Goal: Transaction & Acquisition: Download file/media

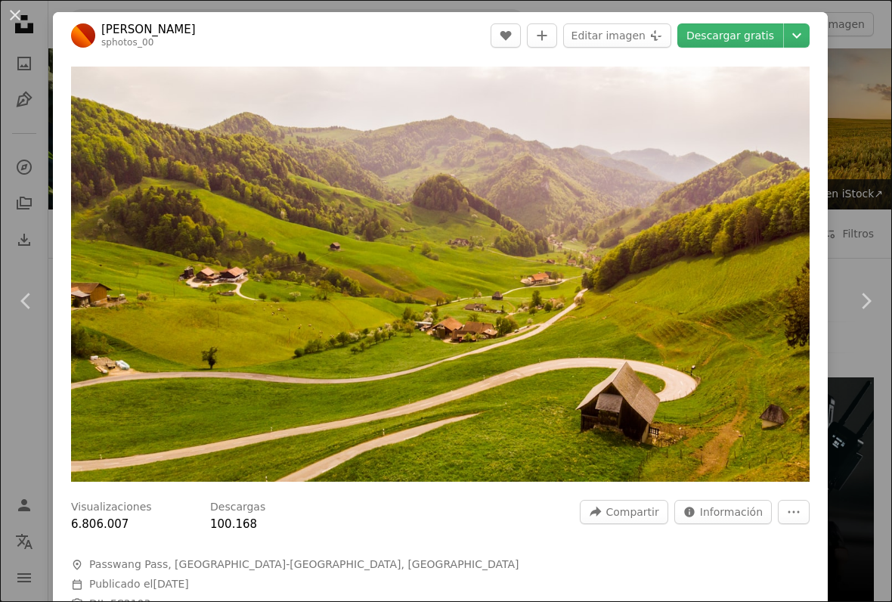
scroll to position [266, 0]
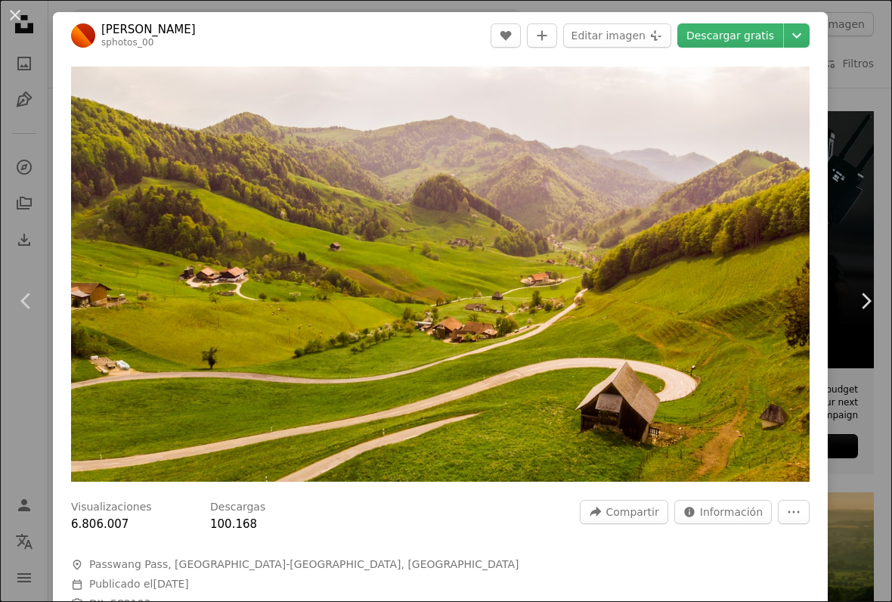
click at [411, 592] on span "Calendar outlined Publicado el [DATE]" at bounding box center [298, 584] width 454 height 15
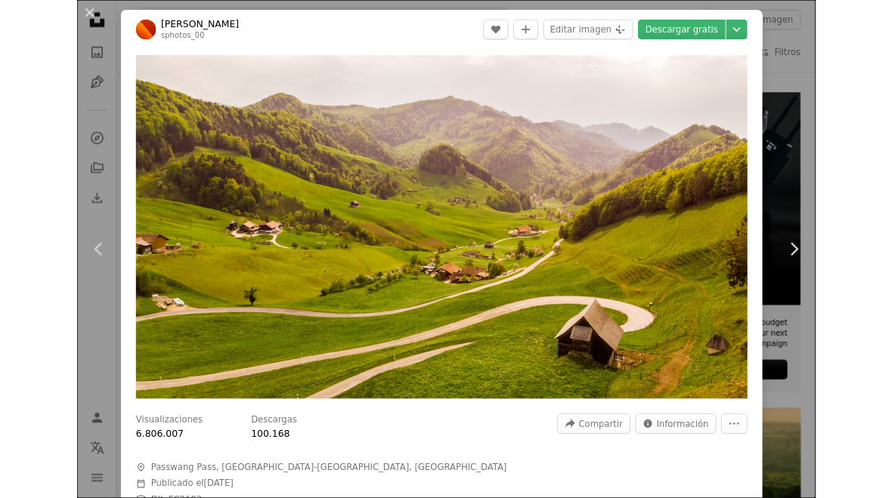
scroll to position [309, 0]
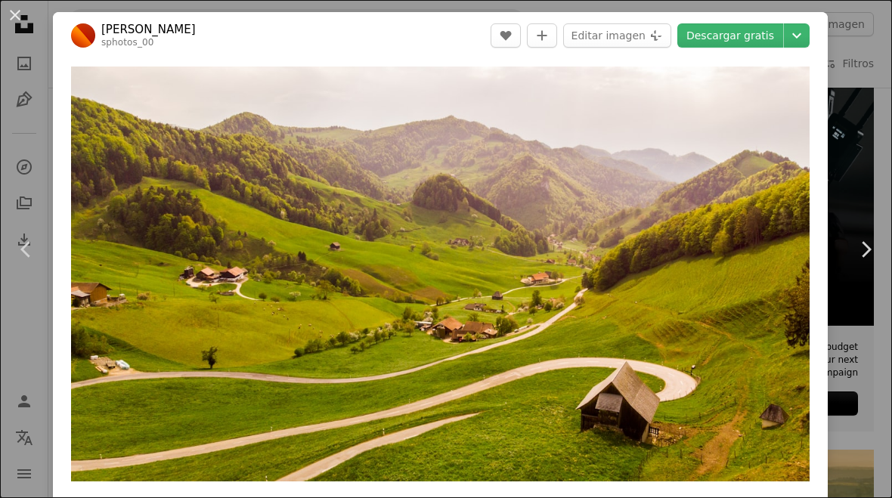
click at [763, 35] on link "Descargar gratis" at bounding box center [731, 35] width 106 height 24
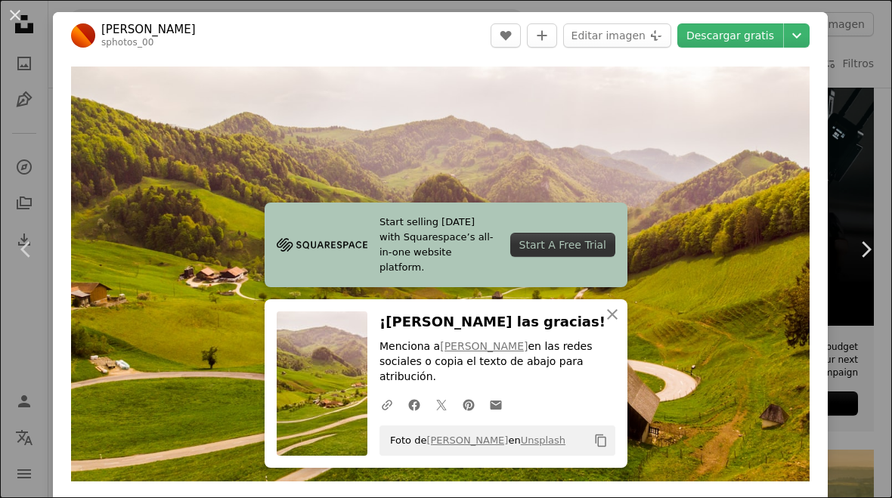
scroll to position [0, 0]
click at [8, 14] on button "An X shape" at bounding box center [15, 15] width 18 height 18
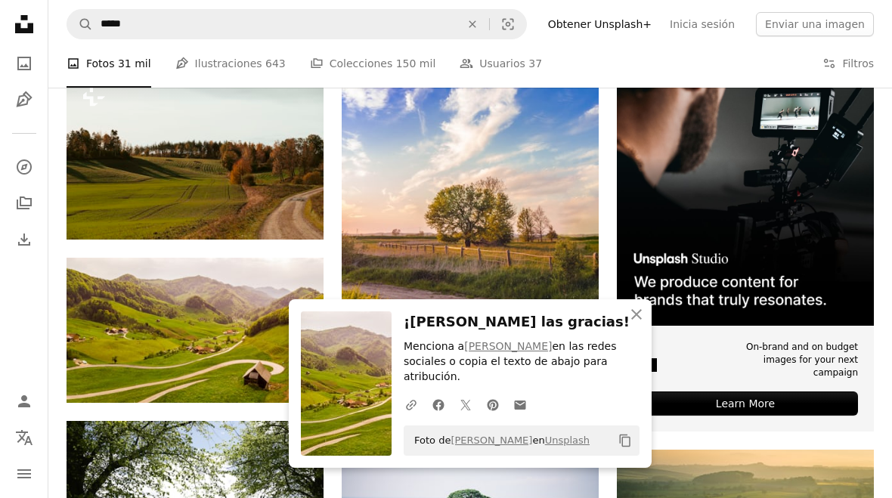
scroll to position [318, 0]
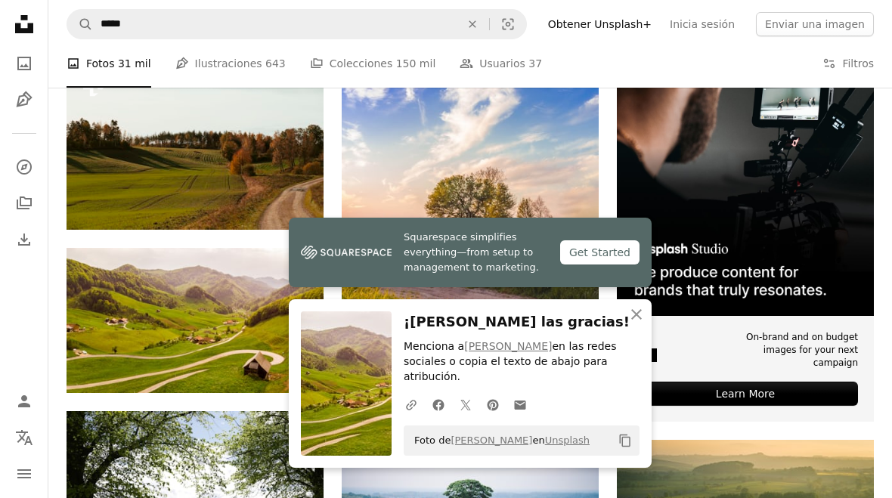
click at [633, 324] on icon "An X shape" at bounding box center [637, 315] width 18 height 18
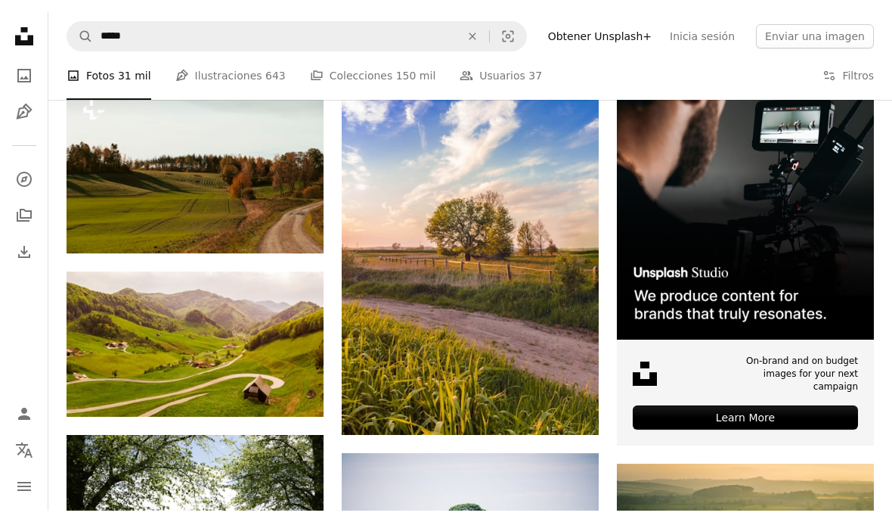
scroll to position [226, 0]
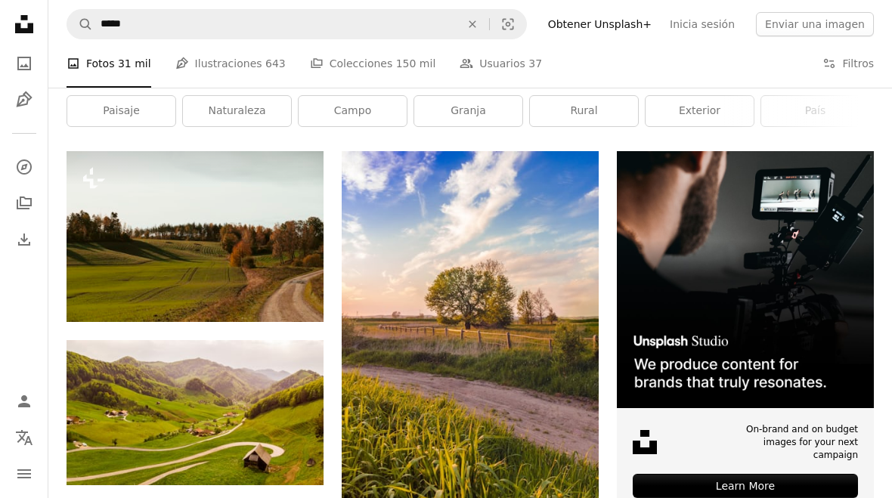
click at [481, 20] on icon "An X shape" at bounding box center [472, 24] width 33 height 12
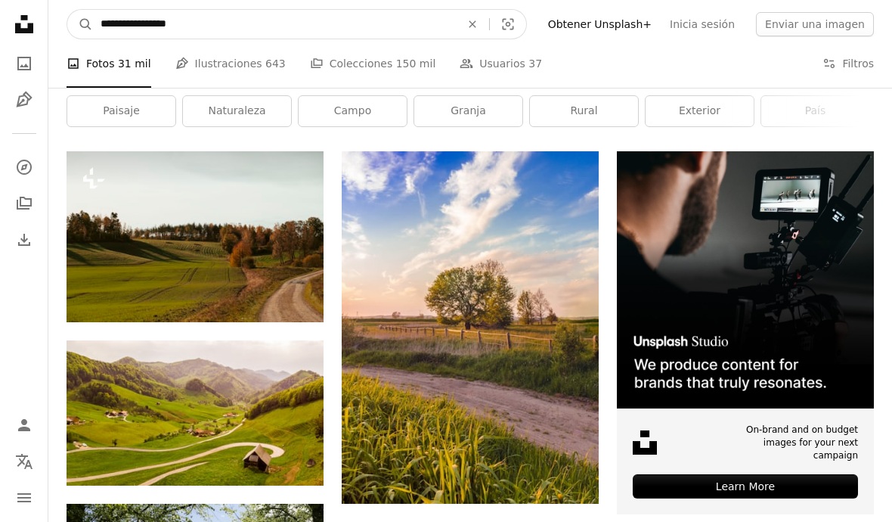
type input "**********"
click at [80, 24] on button "A magnifying glass" at bounding box center [80, 24] width 26 height 29
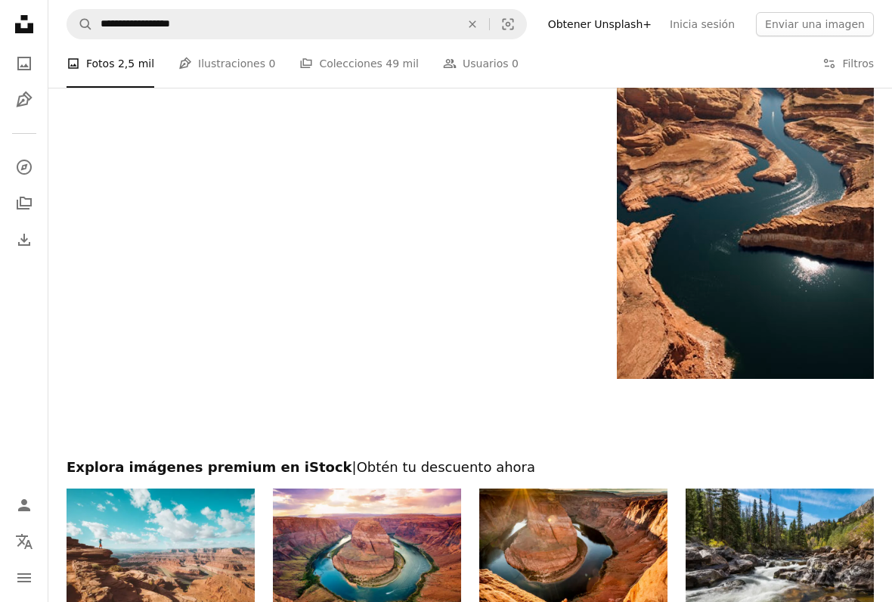
scroll to position [2004, 0]
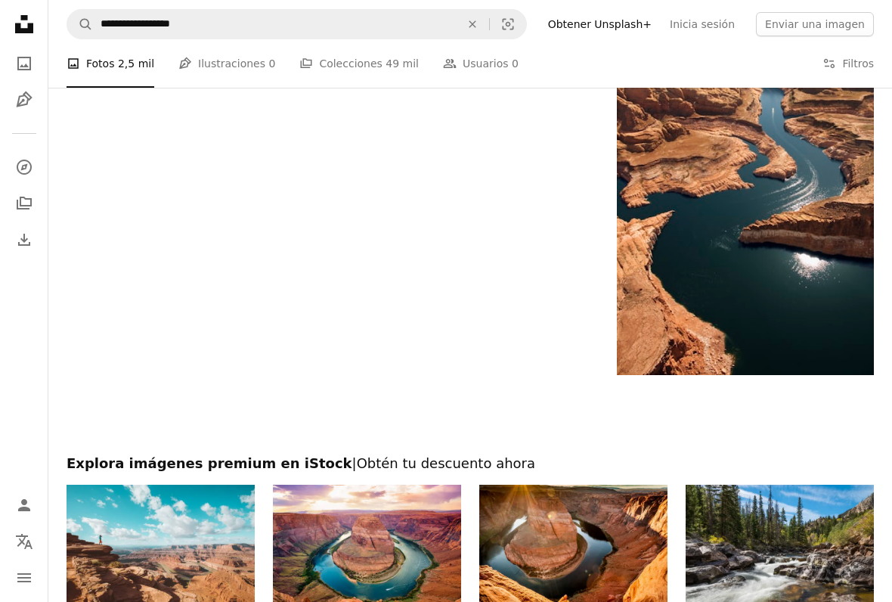
click at [798, 316] on img at bounding box center [745, 182] width 257 height 386
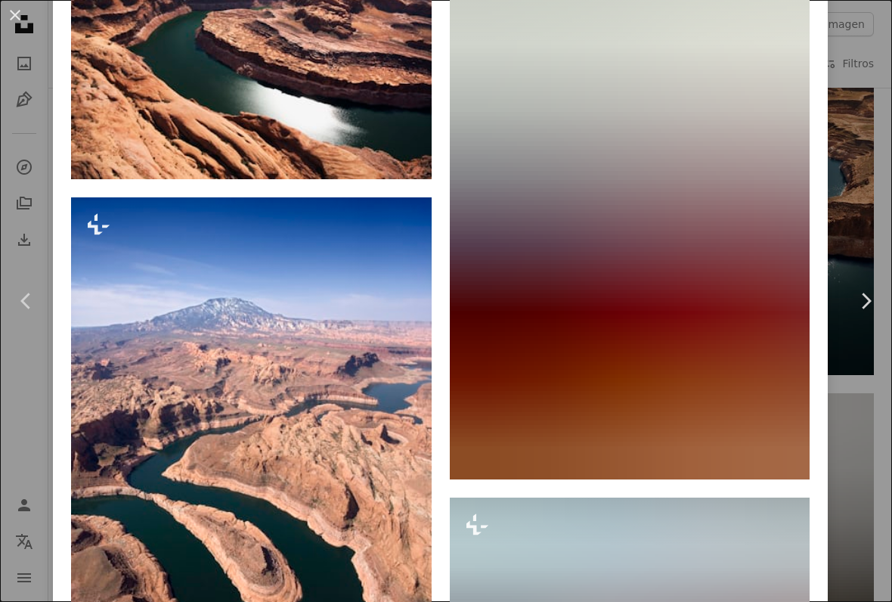
scroll to position [1188, 0]
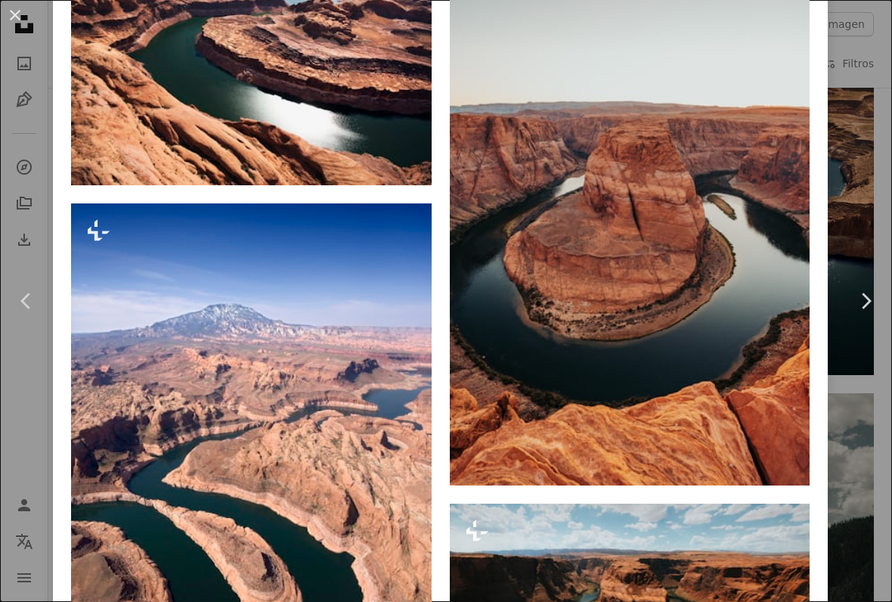
click at [21, 23] on button "An X shape" at bounding box center [15, 15] width 18 height 18
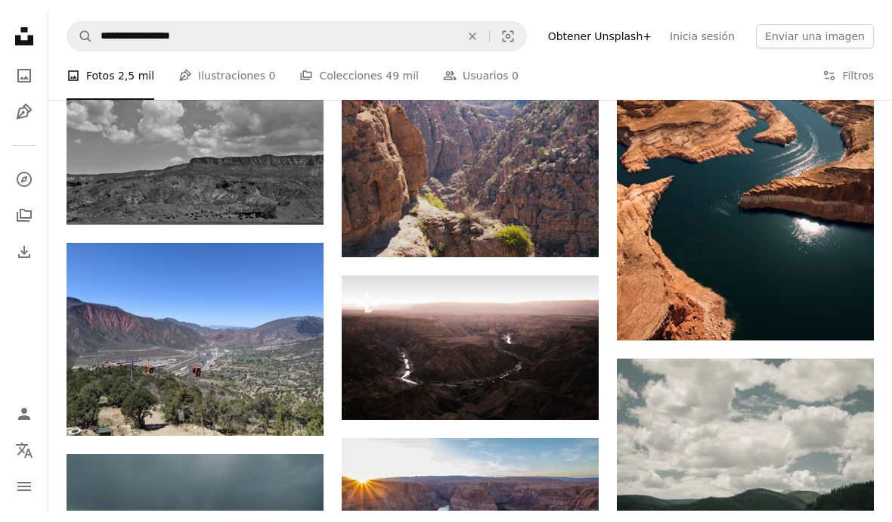
scroll to position [1953, 0]
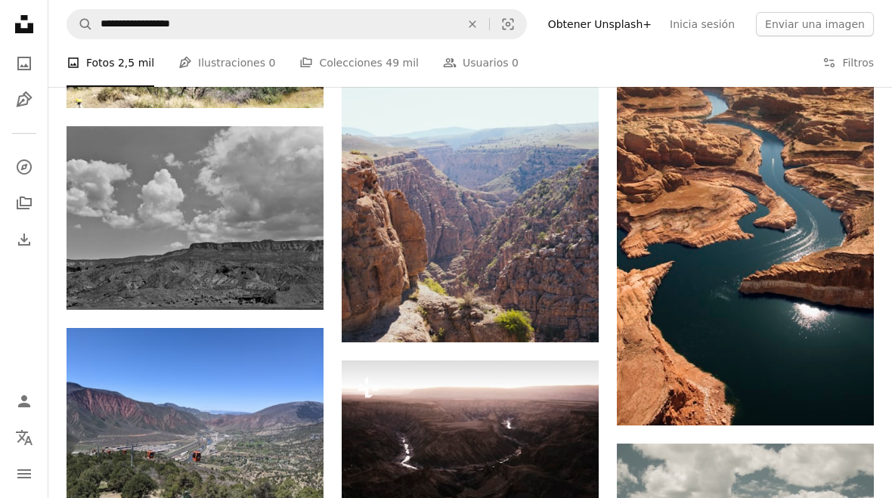
click at [489, 15] on button "An X shape" at bounding box center [472, 24] width 33 height 29
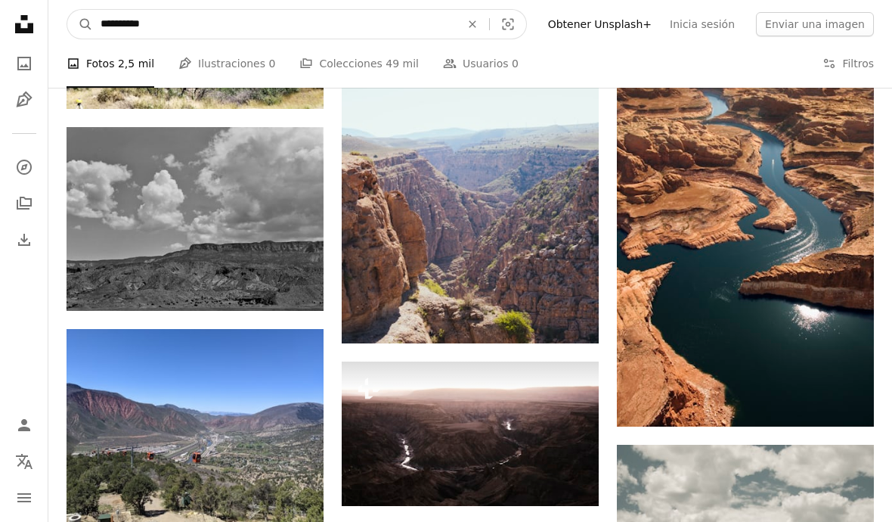
type input "**********"
click at [80, 23] on button "A magnifying glass" at bounding box center [80, 24] width 26 height 29
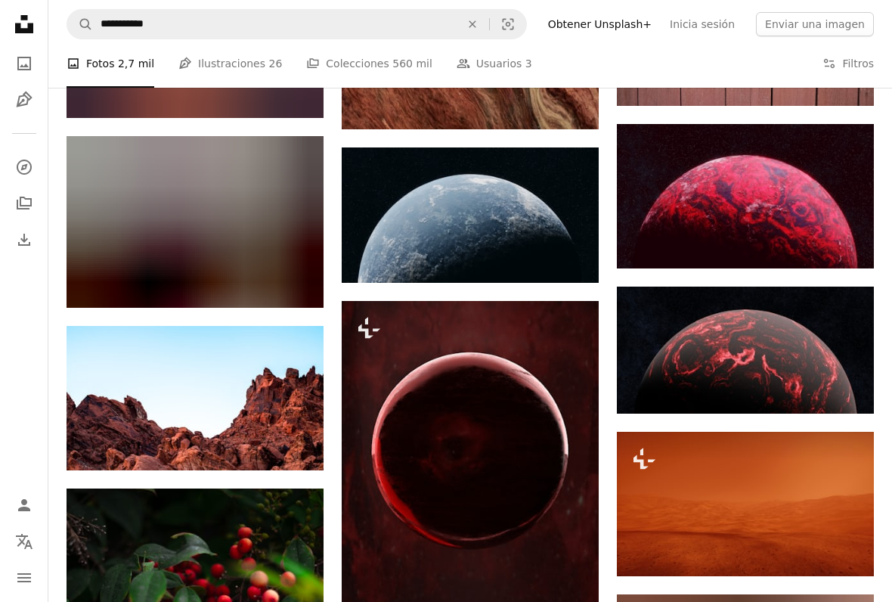
scroll to position [798, 0]
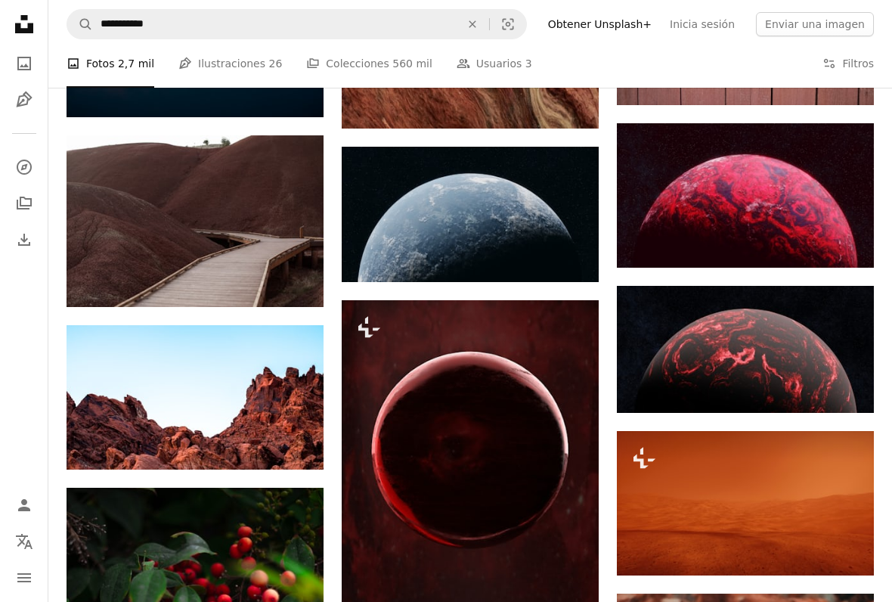
click at [281, 393] on img at bounding box center [195, 397] width 257 height 144
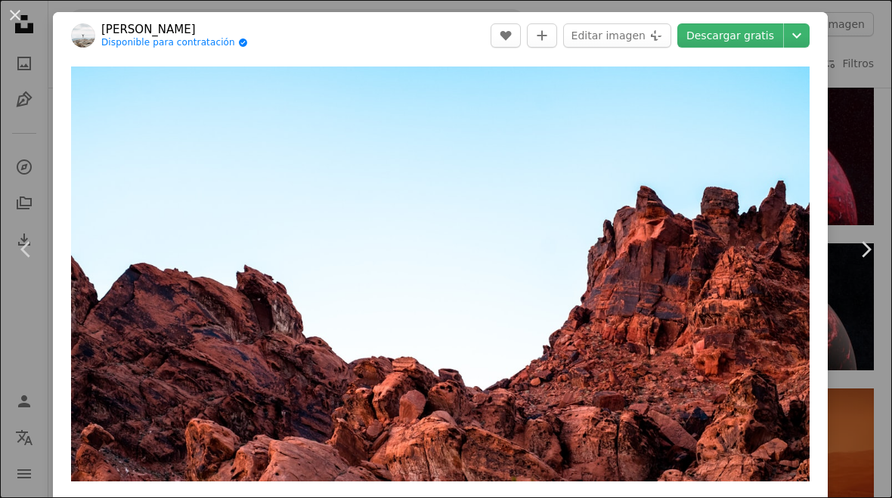
click at [17, 24] on button "An X shape" at bounding box center [15, 15] width 18 height 18
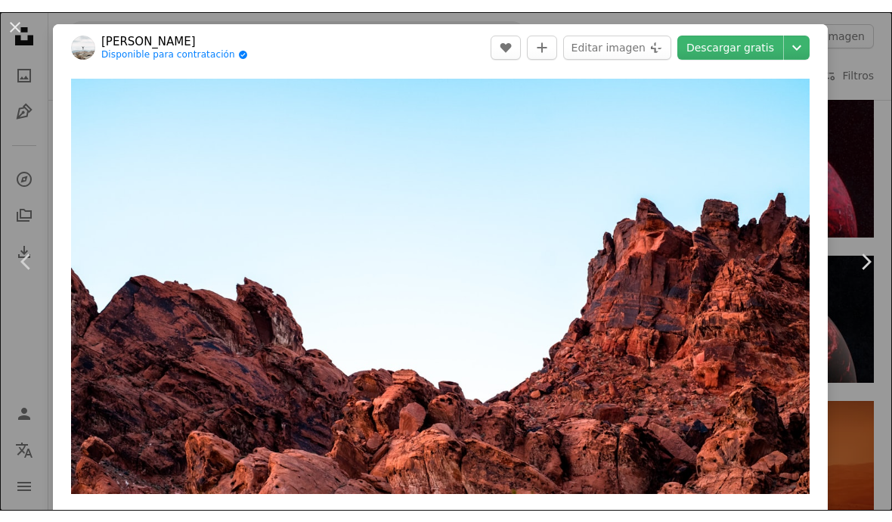
scroll to position [1584, 0]
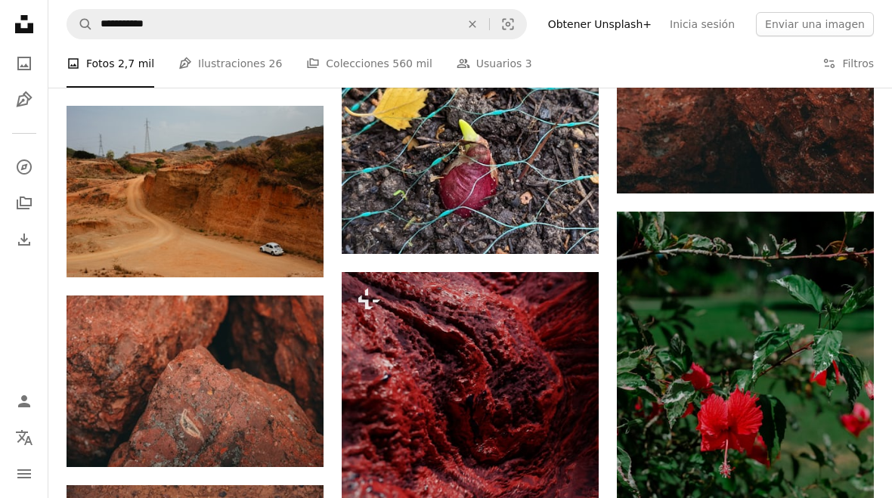
click at [482, 20] on icon "An X shape" at bounding box center [472, 24] width 33 height 12
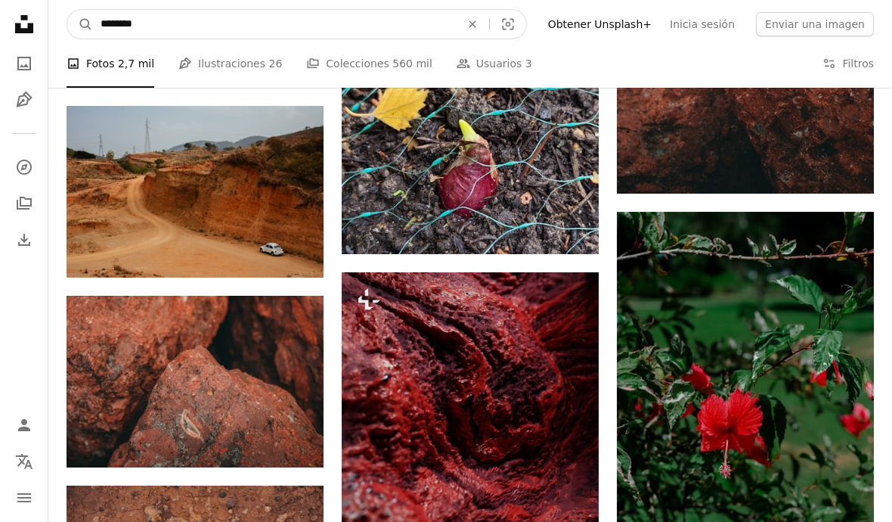
type input "*********"
click at [80, 24] on button "A magnifying glass" at bounding box center [80, 24] width 26 height 29
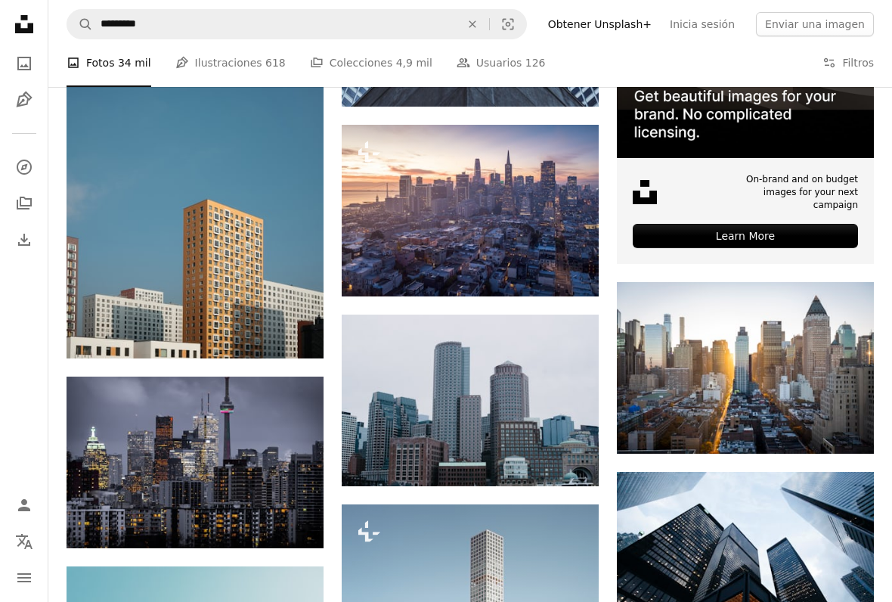
scroll to position [476, 0]
click at [123, 263] on img at bounding box center [195, 129] width 257 height 457
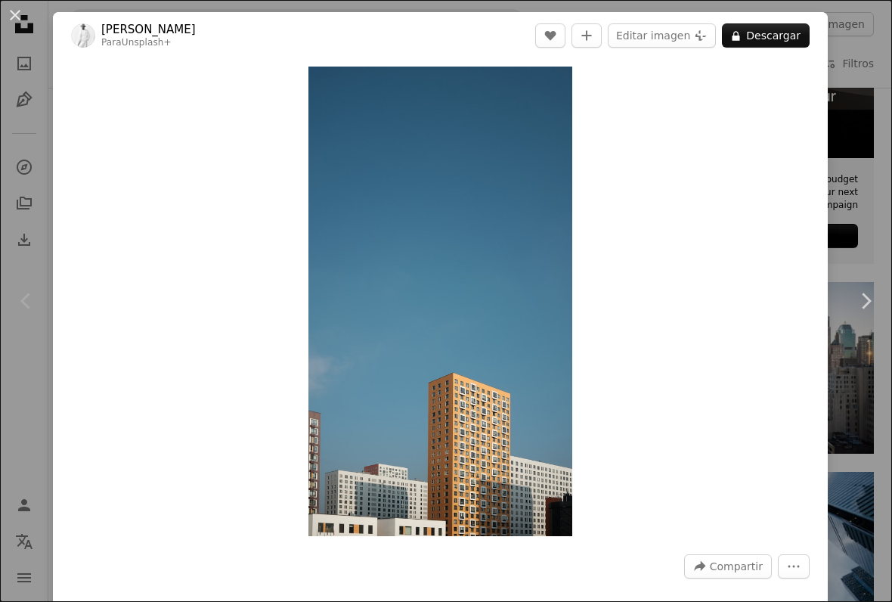
click at [871, 306] on icon "Chevron right" at bounding box center [866, 301] width 24 height 24
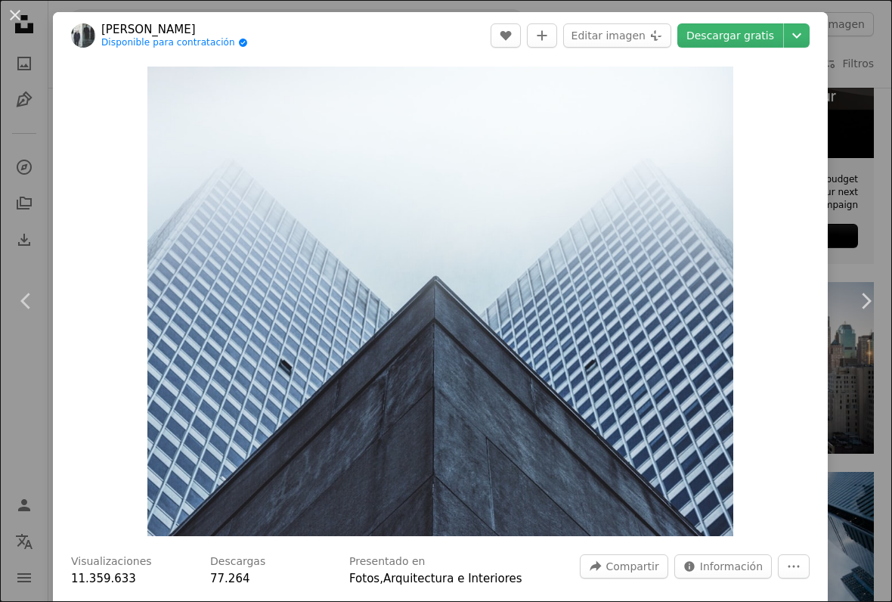
click at [865, 301] on icon "Chevron right" at bounding box center [866, 301] width 24 height 24
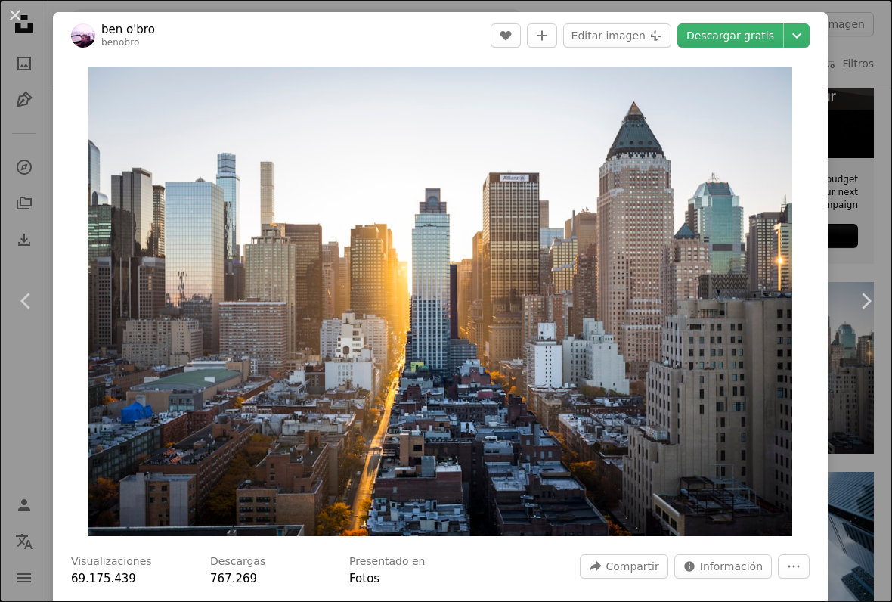
click at [855, 309] on icon "Chevron right" at bounding box center [866, 301] width 24 height 24
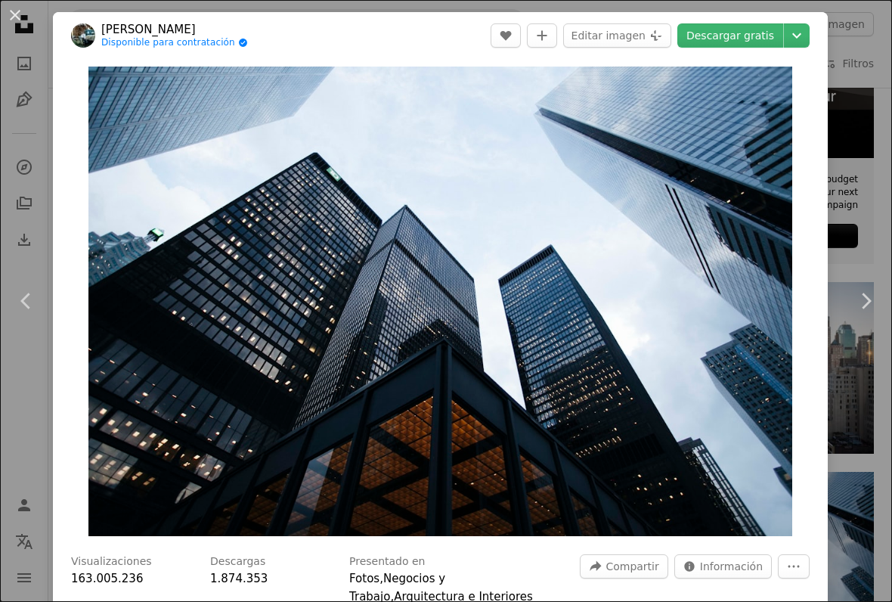
click at [29, 301] on icon "Chevron left" at bounding box center [26, 301] width 24 height 24
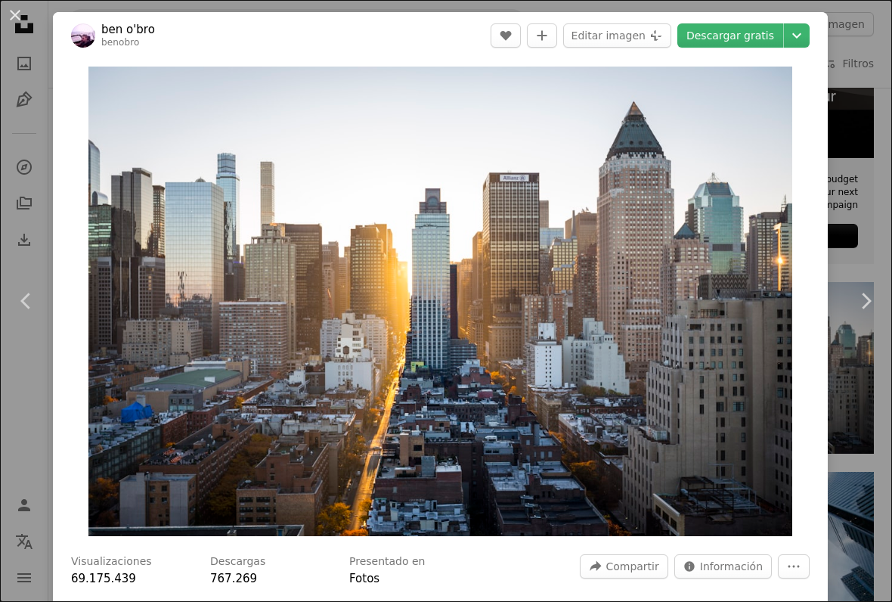
click at [862, 297] on icon "Chevron right" at bounding box center [866, 301] width 24 height 24
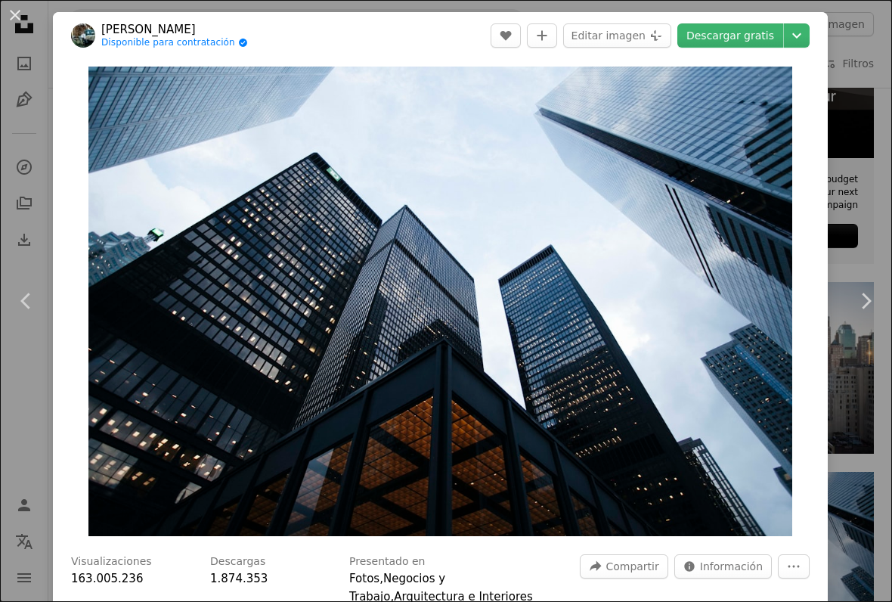
click at [862, 302] on icon "Chevron right" at bounding box center [866, 301] width 24 height 24
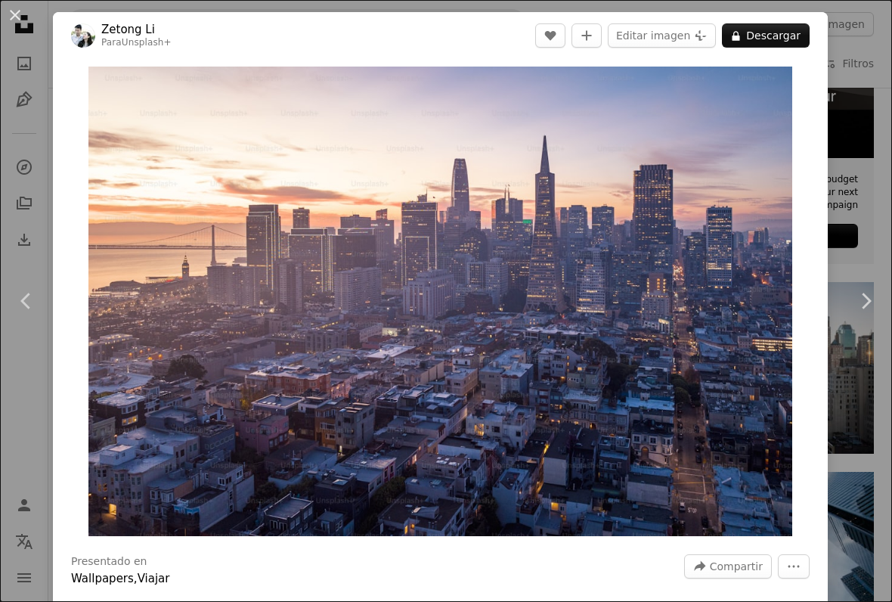
click at [863, 302] on icon "Chevron right" at bounding box center [866, 301] width 24 height 24
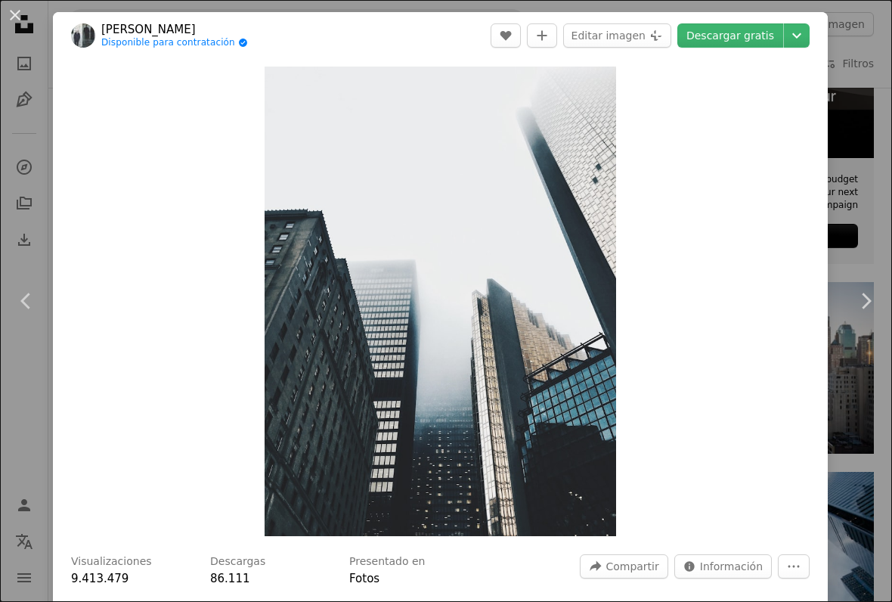
click at [862, 306] on icon "Chevron right" at bounding box center [866, 301] width 24 height 24
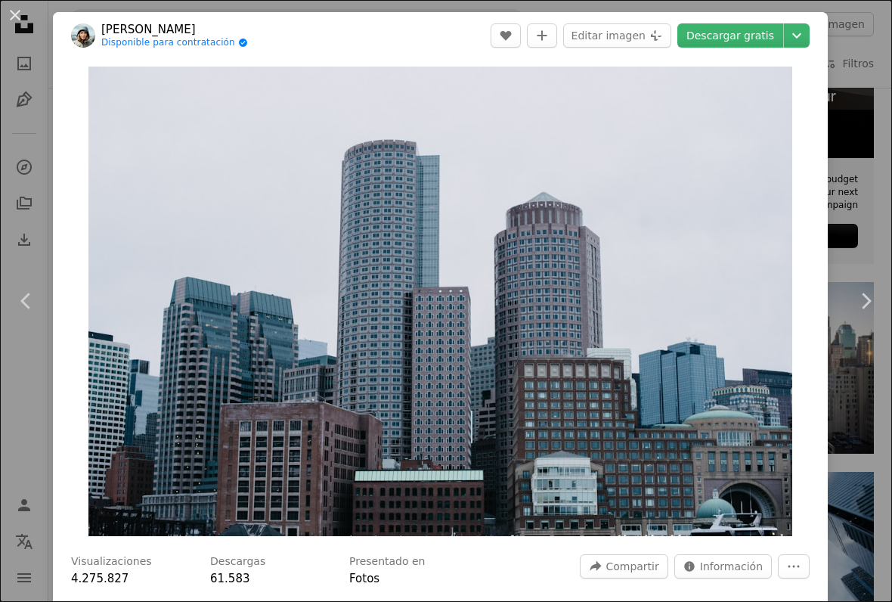
click at [856, 303] on icon "Chevron right" at bounding box center [866, 301] width 24 height 24
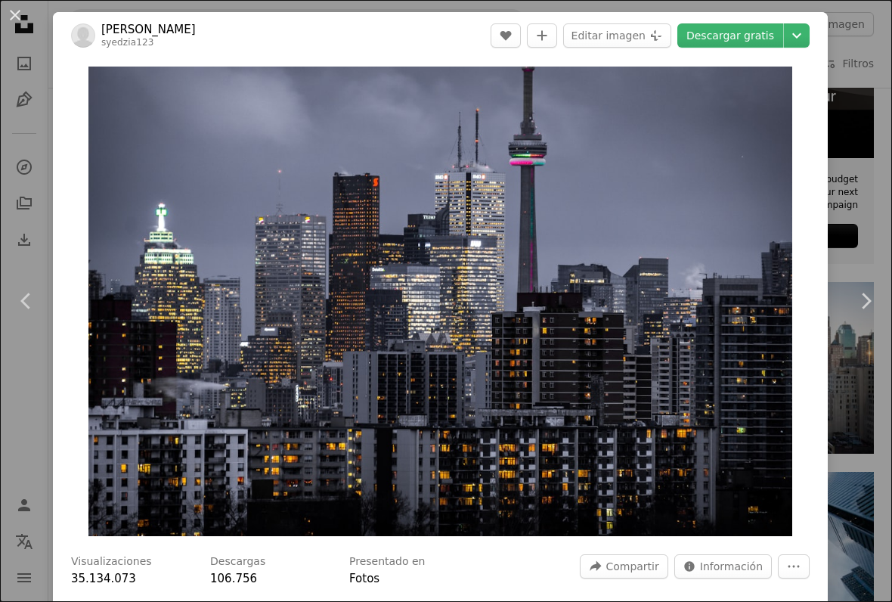
click at [861, 305] on icon "Chevron right" at bounding box center [866, 301] width 24 height 24
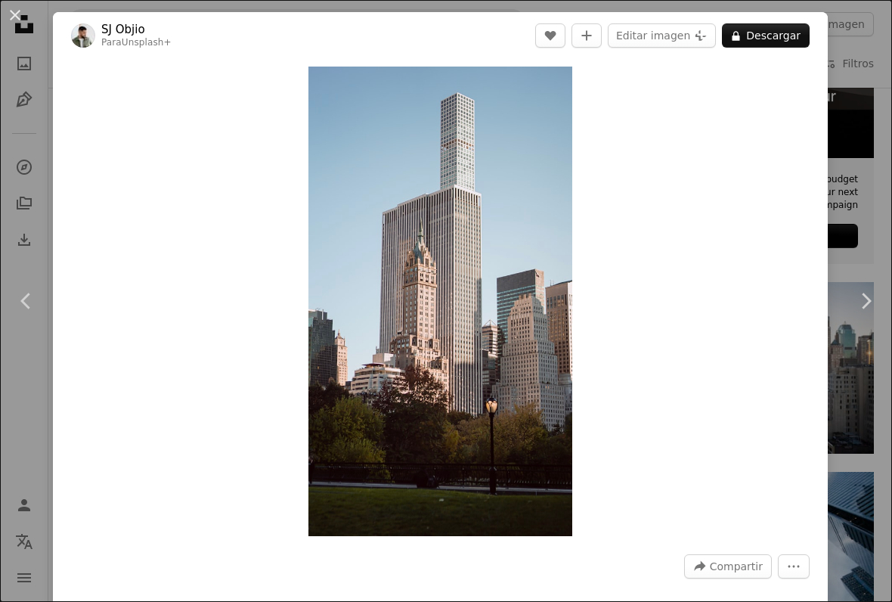
click at [868, 302] on icon at bounding box center [867, 301] width 10 height 16
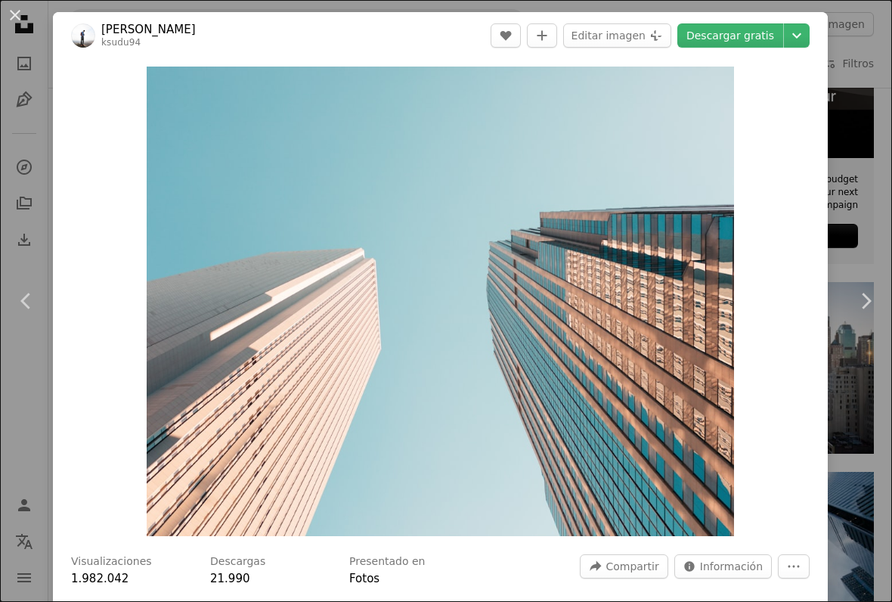
click at [855, 295] on icon "Chevron right" at bounding box center [866, 301] width 24 height 24
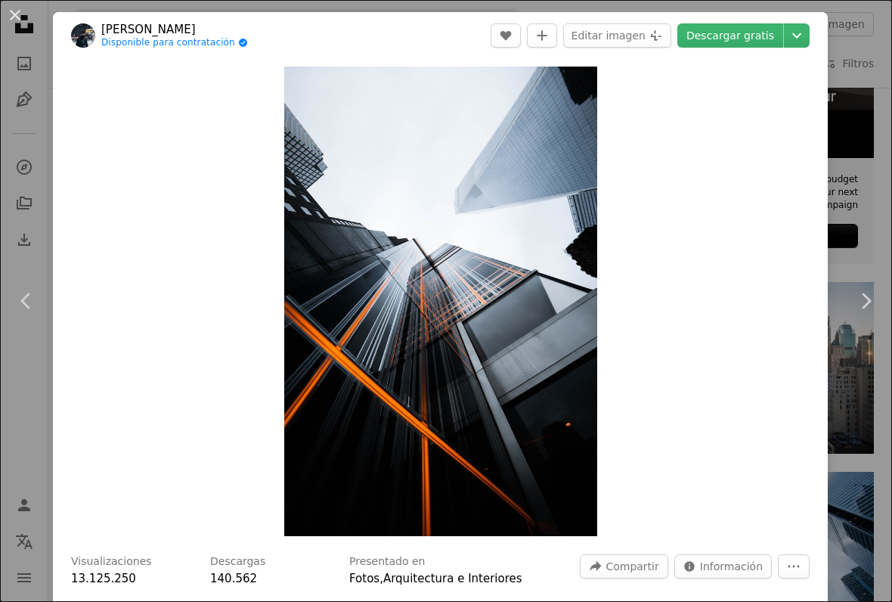
click at [33, 297] on icon "Chevron left" at bounding box center [26, 301] width 24 height 24
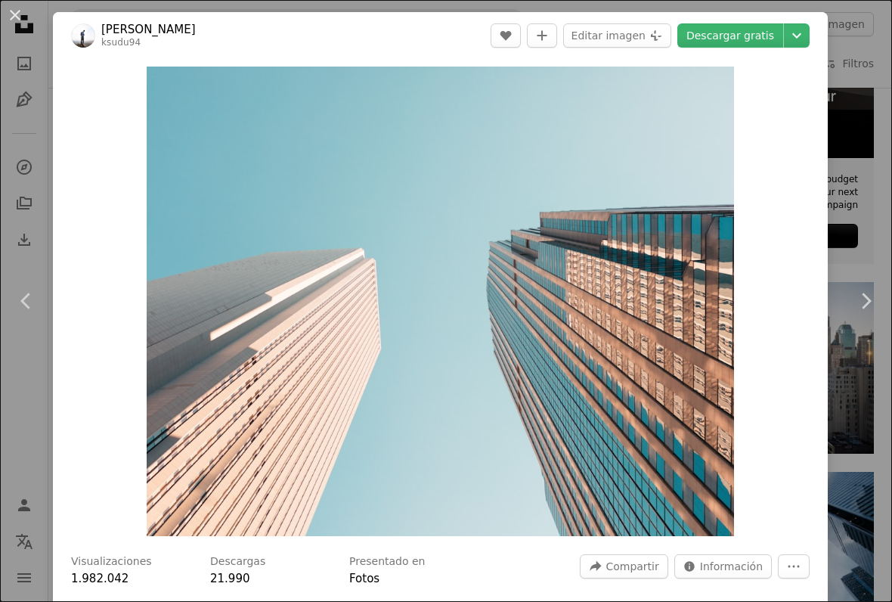
click at [23, 295] on icon "Chevron left" at bounding box center [26, 301] width 24 height 24
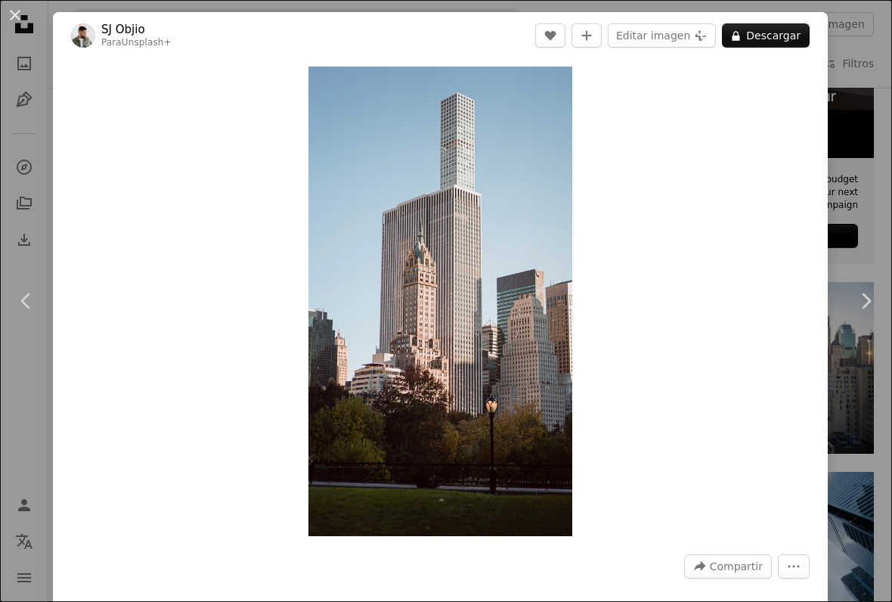
click at [23, 300] on icon at bounding box center [25, 301] width 10 height 16
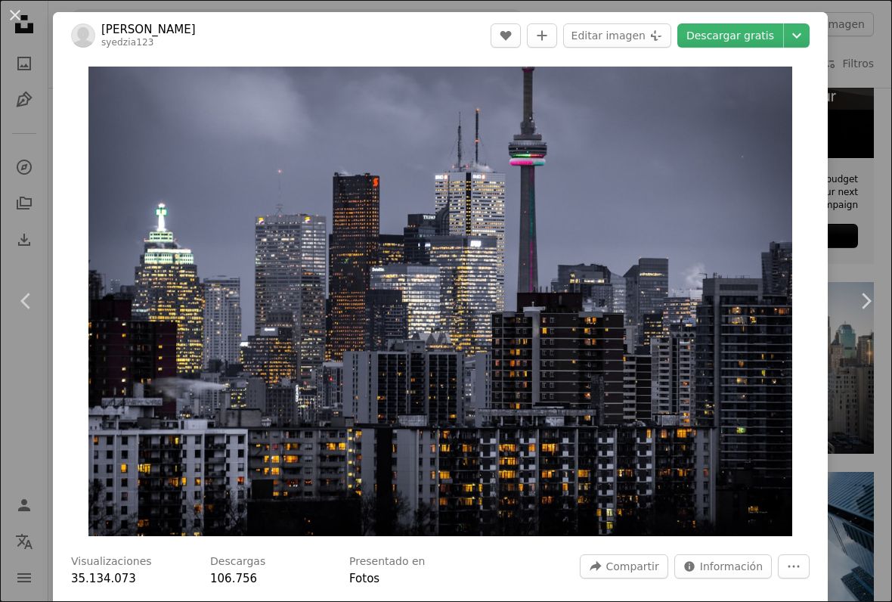
click at [25, 304] on icon at bounding box center [25, 301] width 10 height 16
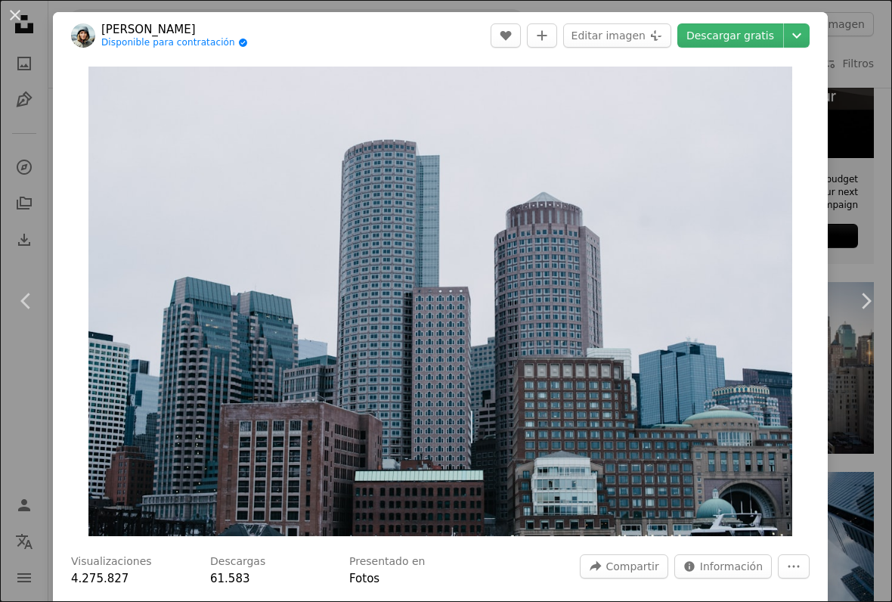
click at [745, 42] on link "Descargar gratis" at bounding box center [731, 35] width 106 height 24
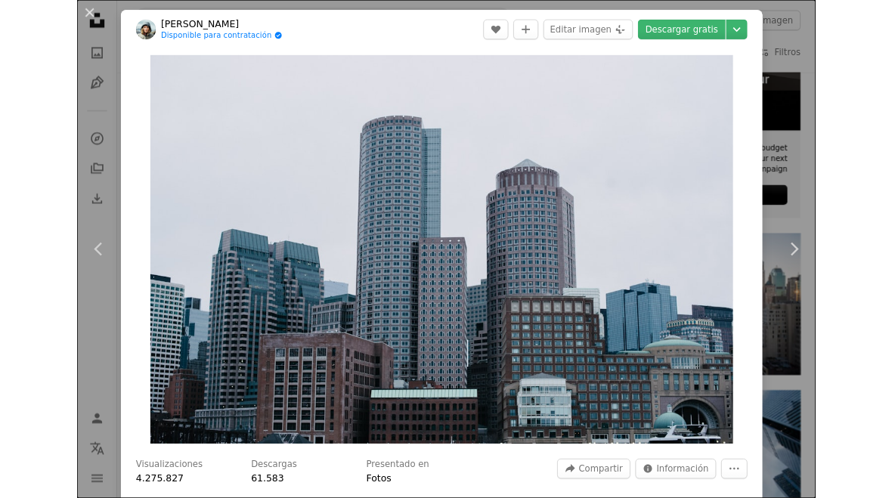
scroll to position [519, 0]
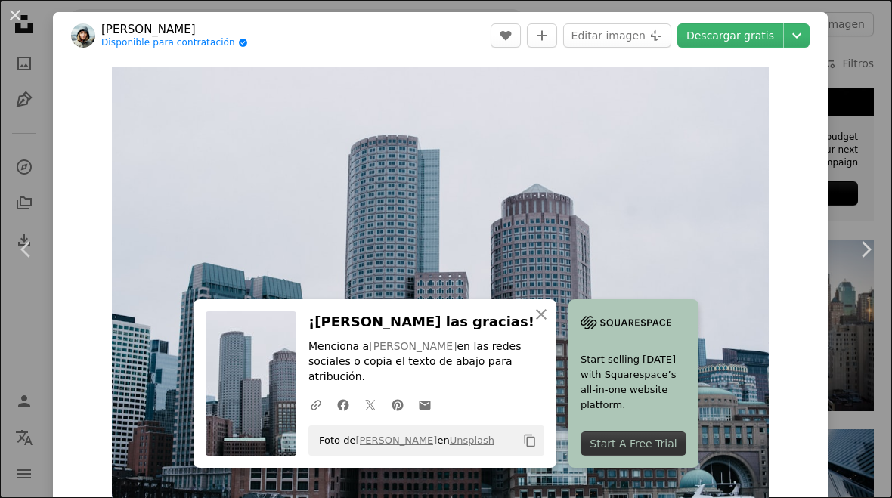
click at [532, 324] on icon "An X shape" at bounding box center [541, 315] width 18 height 18
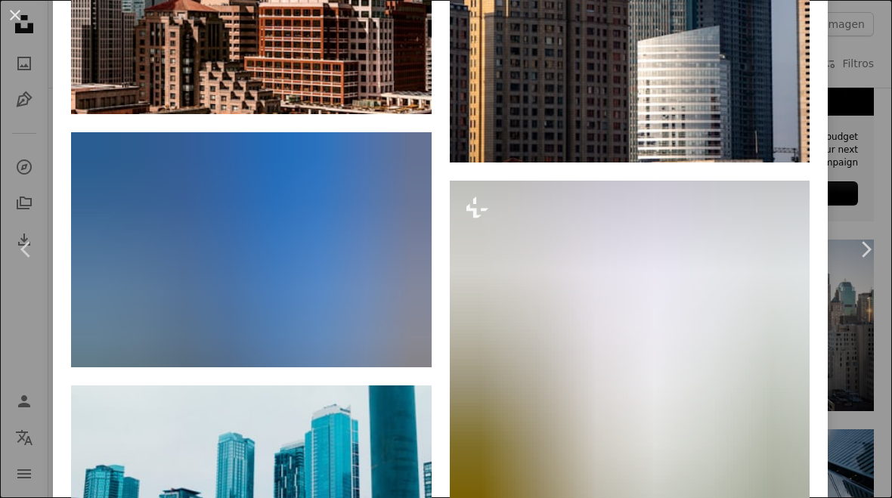
scroll to position [5308, 0]
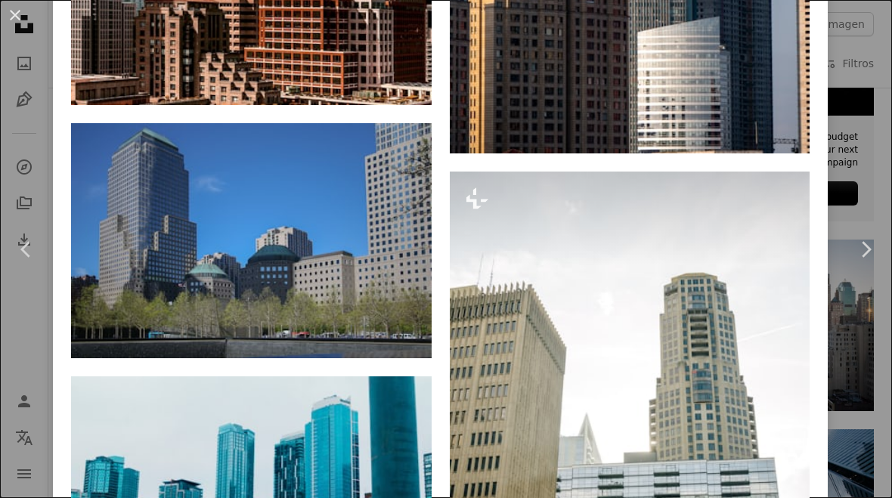
click at [6, 24] on button "An X shape" at bounding box center [15, 15] width 18 height 18
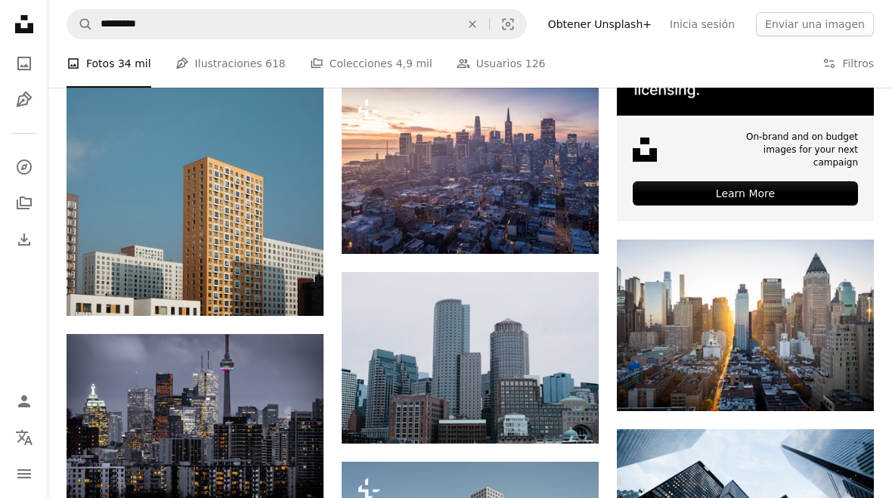
scroll to position [529, 0]
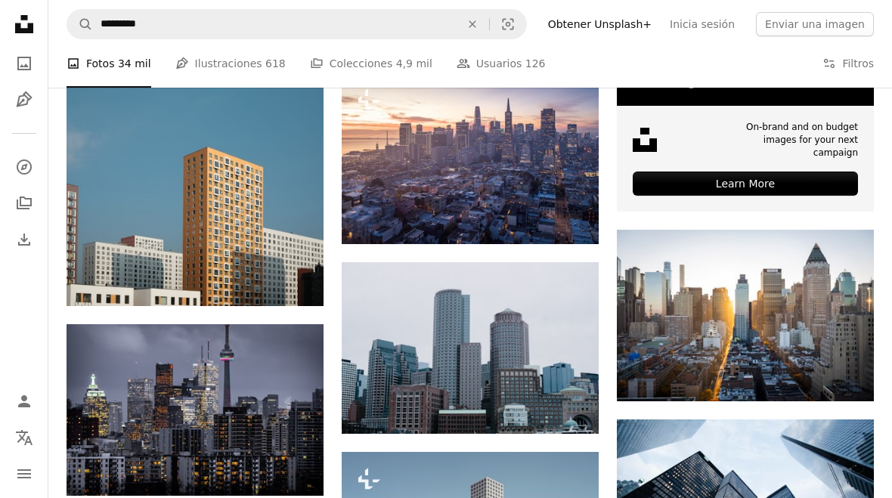
click at [480, 25] on icon "An X shape" at bounding box center [472, 24] width 33 height 12
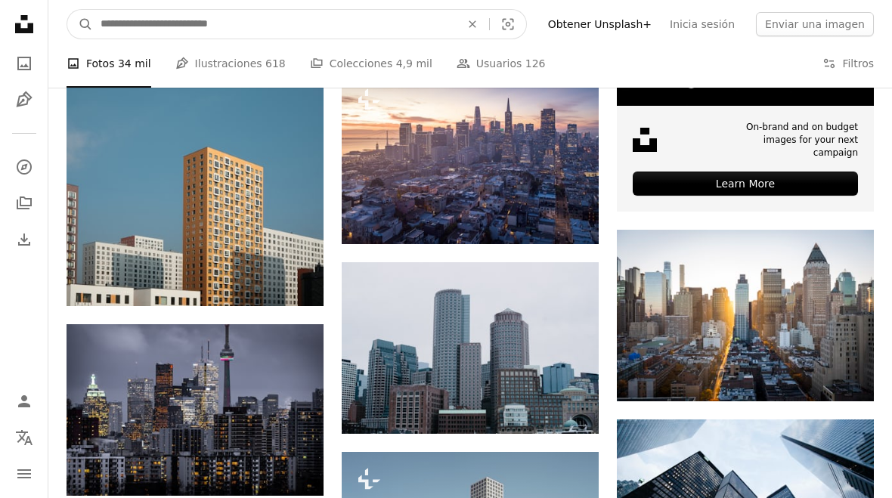
scroll to position [528, 0]
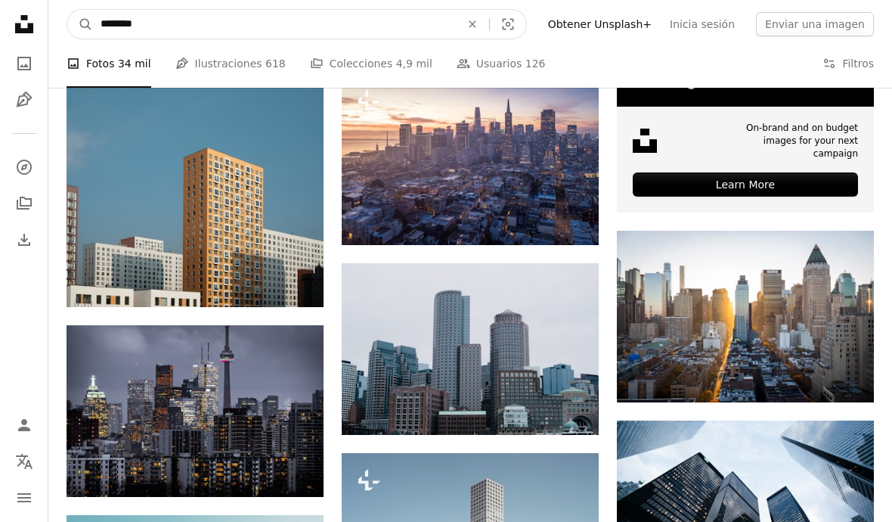
type input "*********"
click at [80, 23] on button "A magnifying glass" at bounding box center [80, 24] width 26 height 29
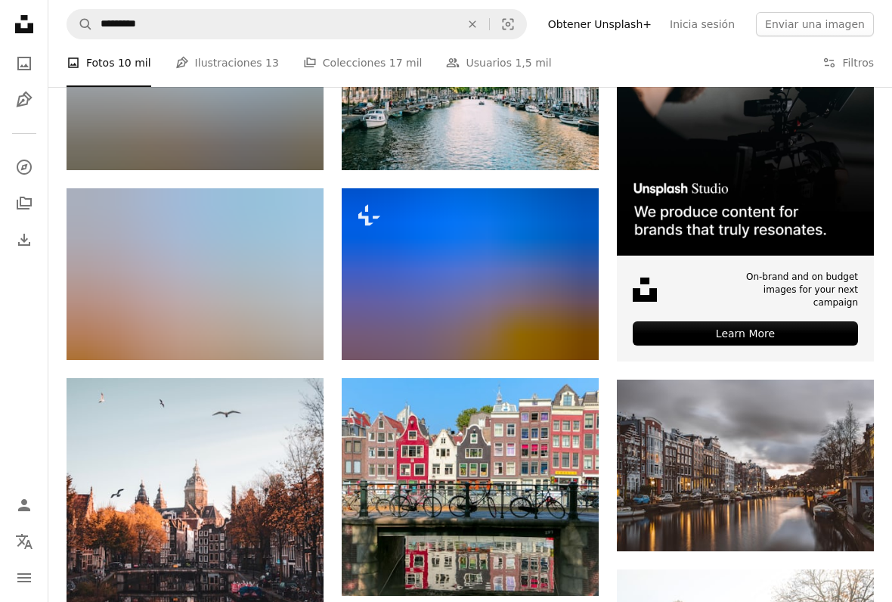
scroll to position [387, 0]
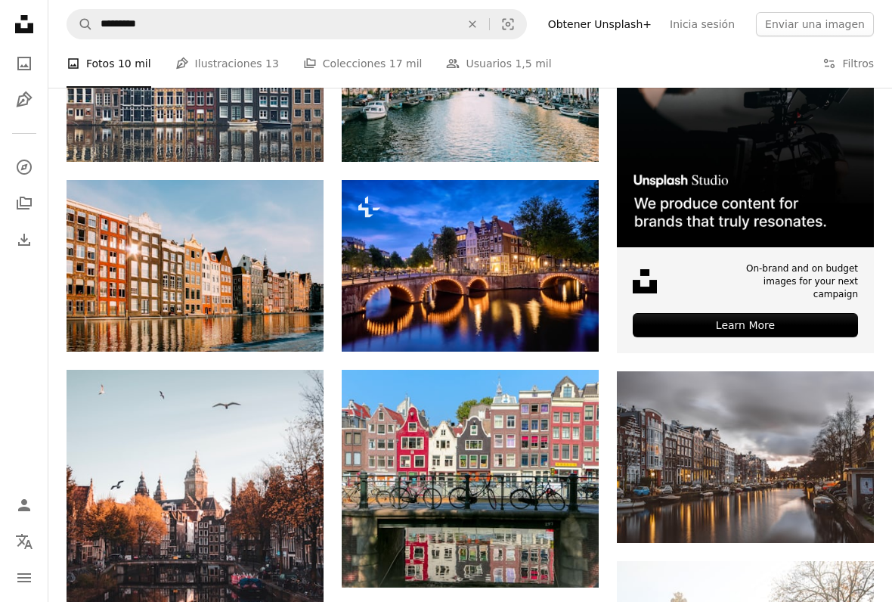
click at [290, 308] on img at bounding box center [195, 266] width 257 height 172
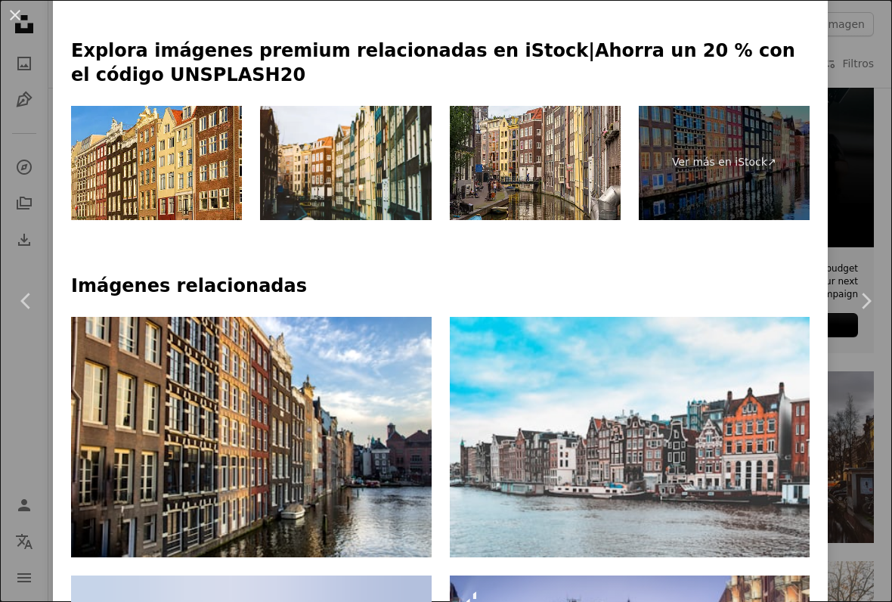
scroll to position [767, 0]
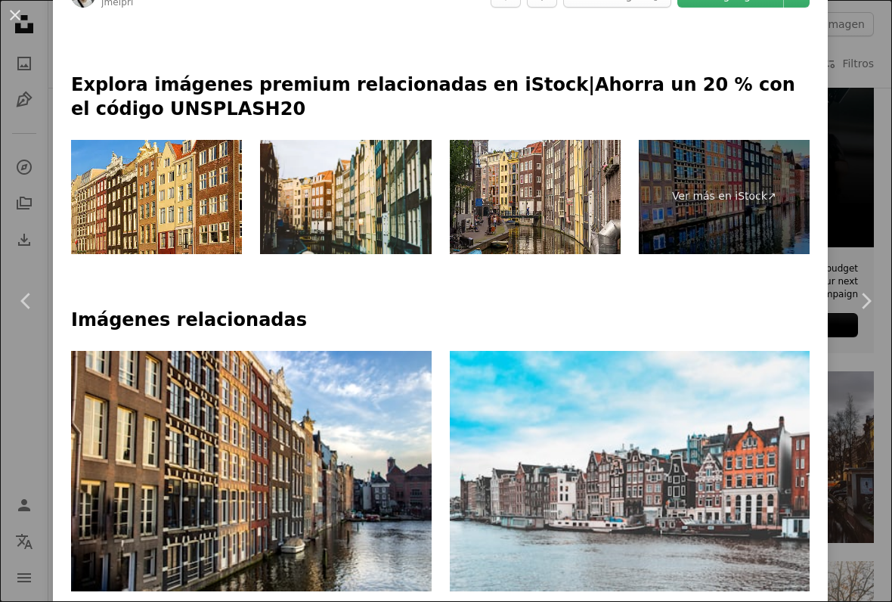
click at [14, 24] on button "An X shape" at bounding box center [15, 15] width 18 height 18
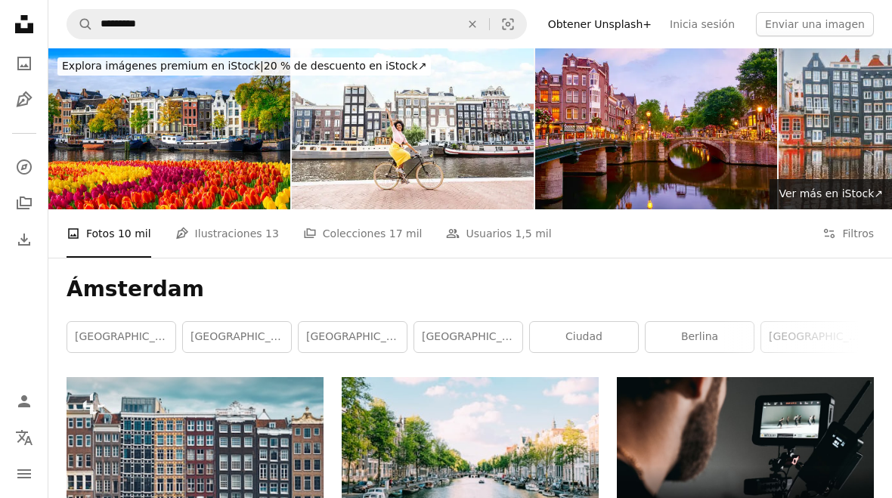
click at [484, 25] on icon "An X shape" at bounding box center [472, 24] width 33 height 12
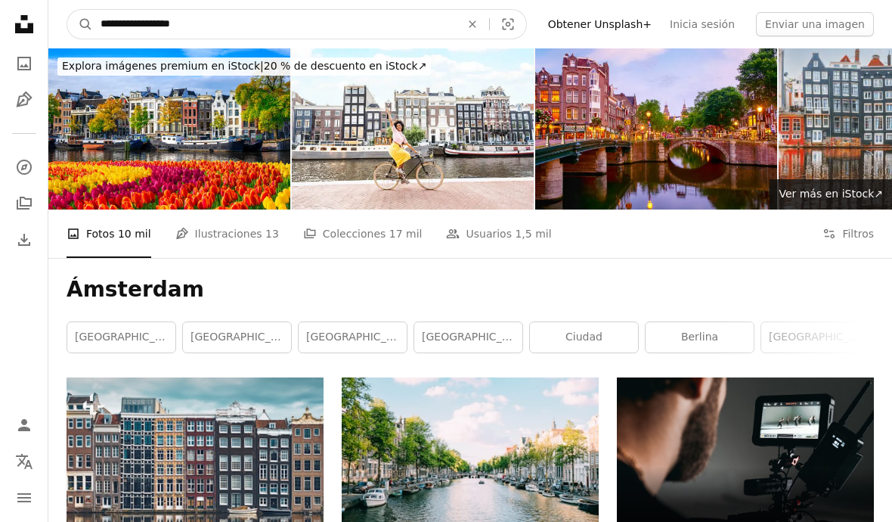
type input "**********"
click at [80, 24] on button "A magnifying glass" at bounding box center [80, 24] width 26 height 29
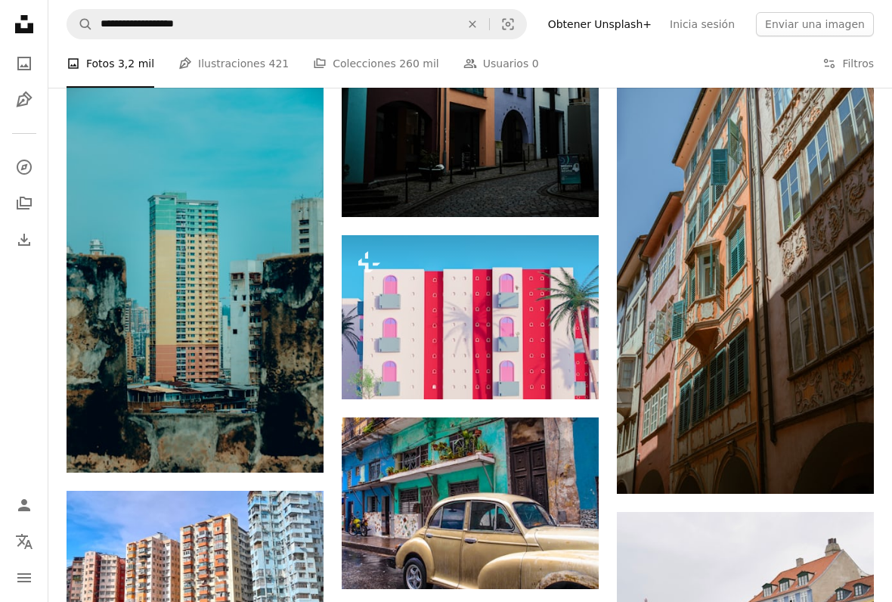
click at [489, 14] on button "An X shape" at bounding box center [472, 24] width 33 height 29
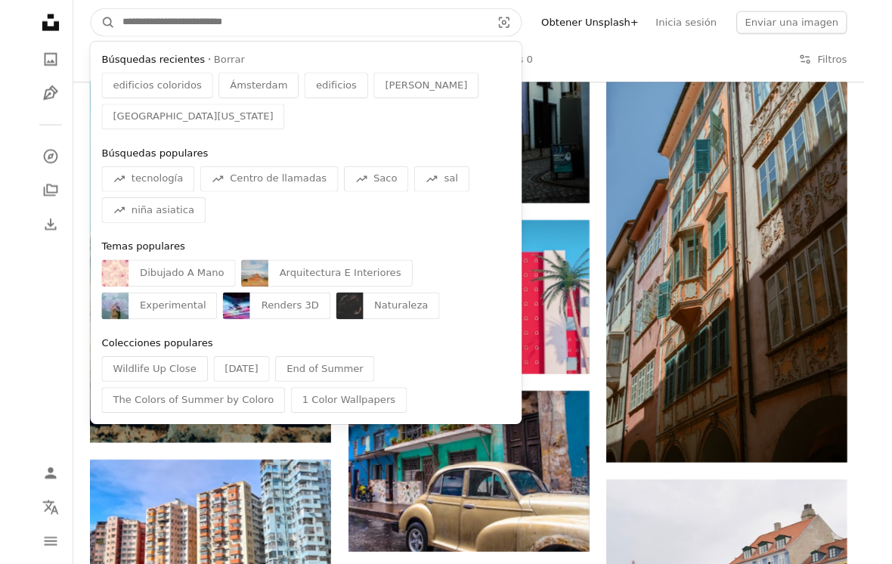
scroll to position [1316, 0]
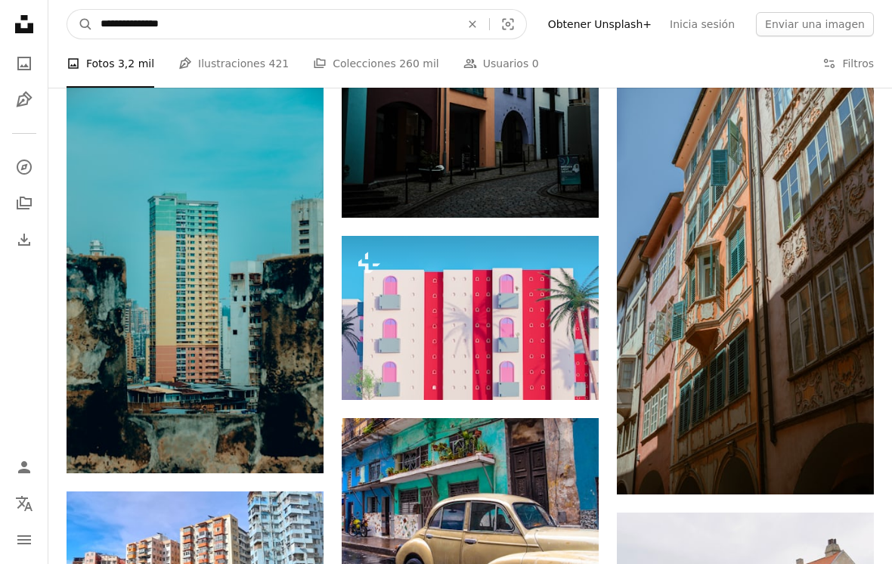
type input "**********"
click at [80, 23] on button "A magnifying glass" at bounding box center [80, 24] width 26 height 29
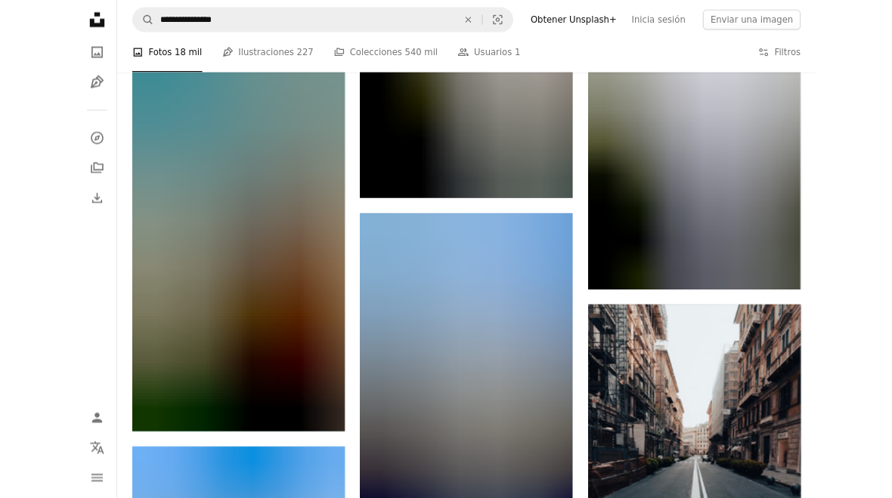
scroll to position [1109, 0]
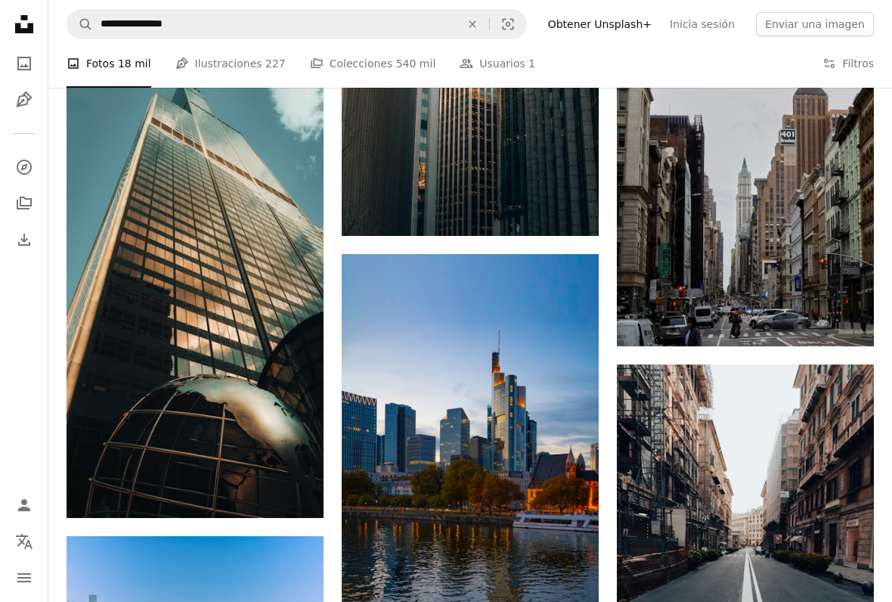
click at [822, 206] on img at bounding box center [745, 188] width 257 height 318
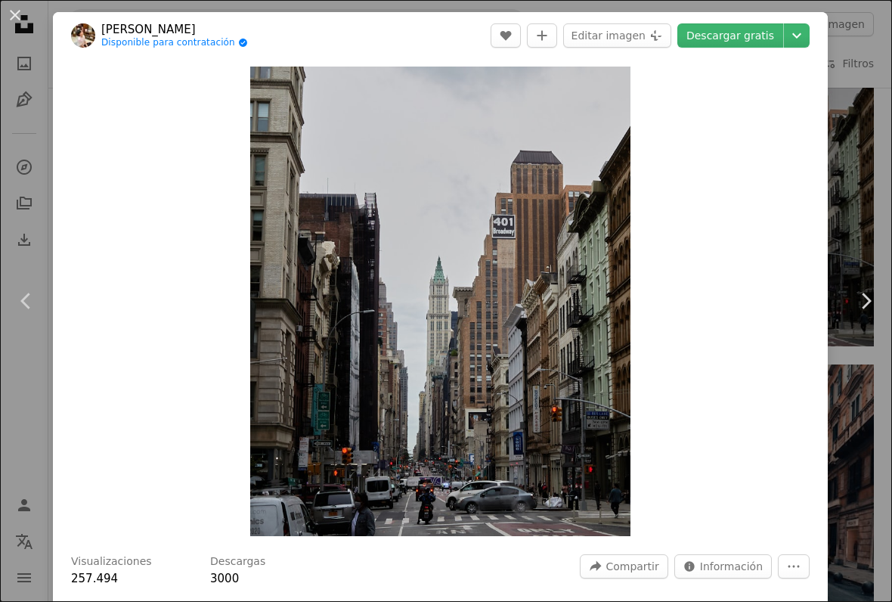
click at [757, 42] on link "Descargar gratis" at bounding box center [731, 35] width 106 height 24
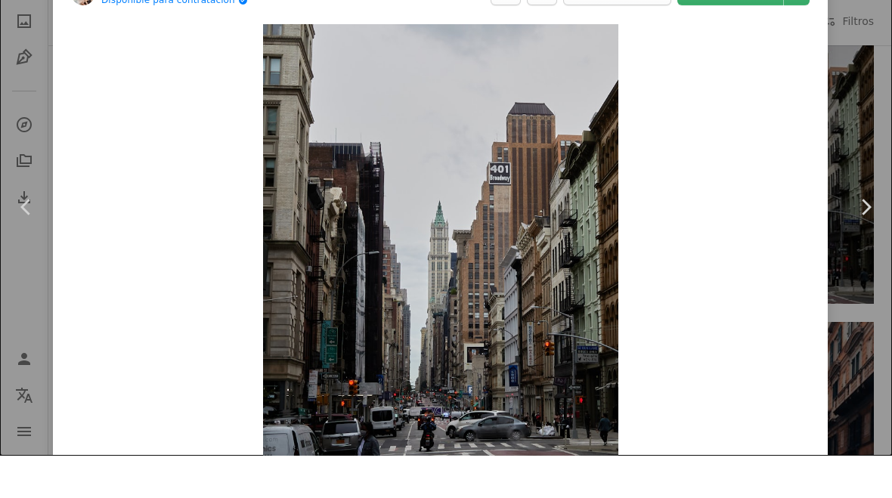
scroll to position [1151, 0]
